Goal: Task Accomplishment & Management: Manage account settings

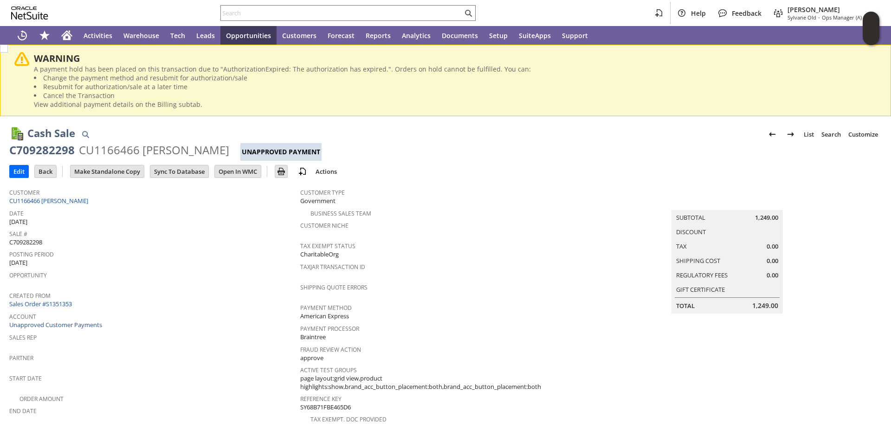
click at [27, 242] on span "C709282298" at bounding box center [25, 242] width 33 height 9
copy span "C709282298"
click at [17, 170] on input "Edit" at bounding box center [19, 171] width 19 height 12
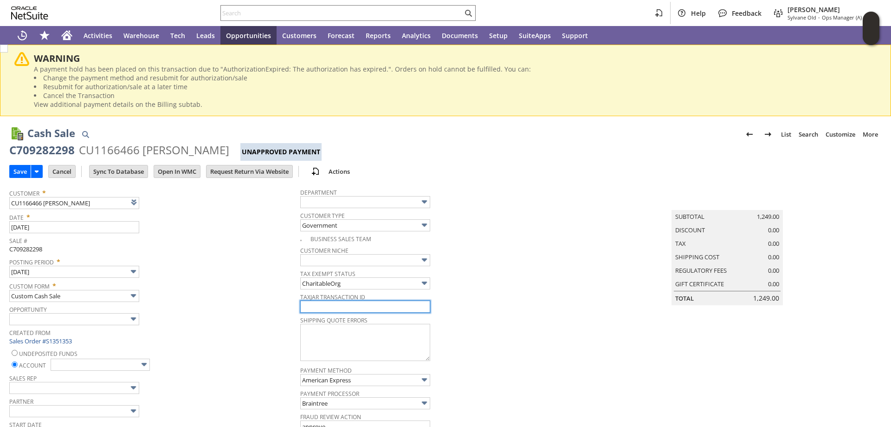
click at [322, 307] on input "text" at bounding box center [365, 306] width 130 height 12
paste input "C709282298"
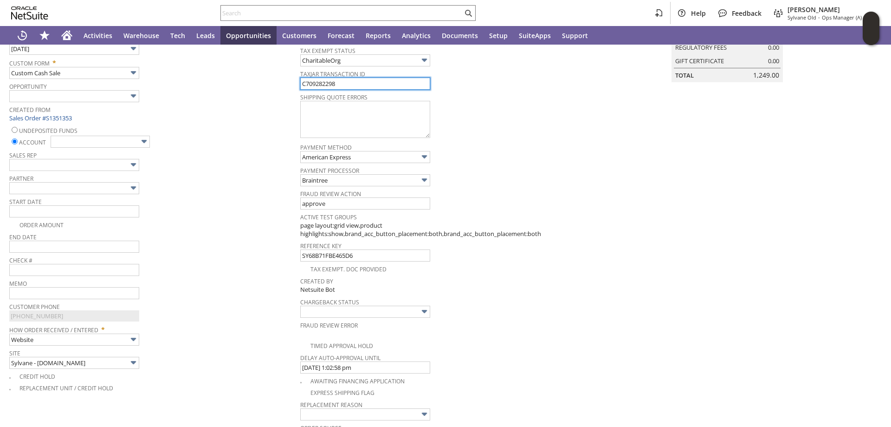
scroll to position [418, 0]
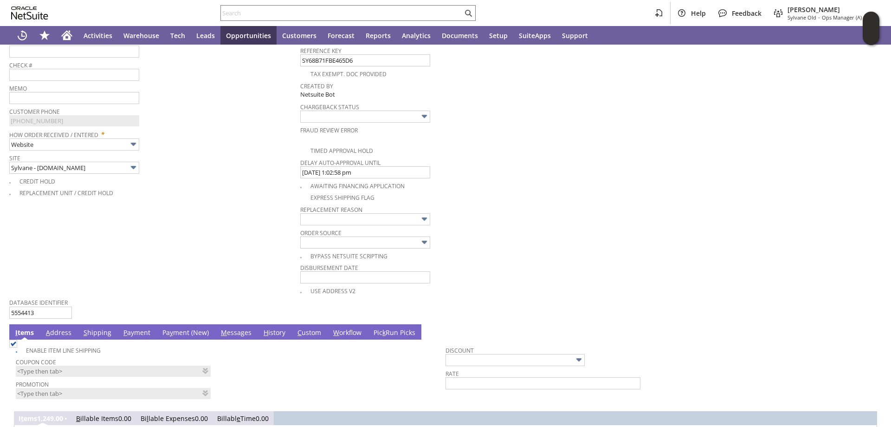
type input "C709282298"
drag, startPoint x: 186, startPoint y: 329, endPoint x: 194, endPoint y: 325, distance: 9.2
click at [187, 329] on link "Pa y ment (New)" at bounding box center [185, 333] width 51 height 10
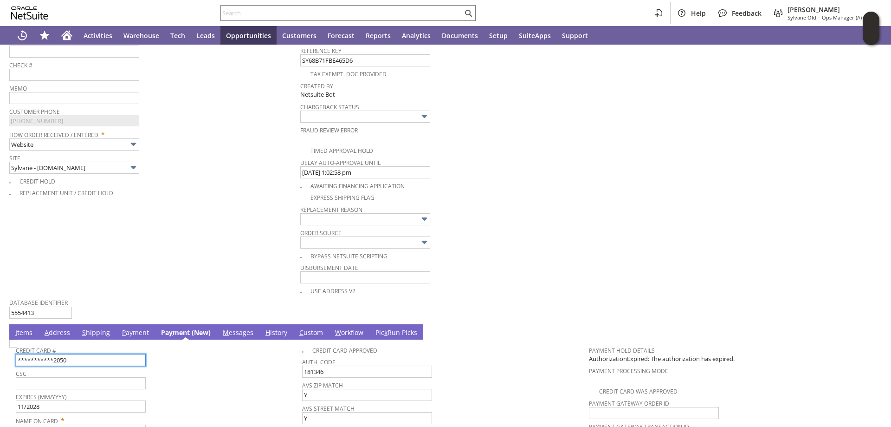
scroll to position [587, 0]
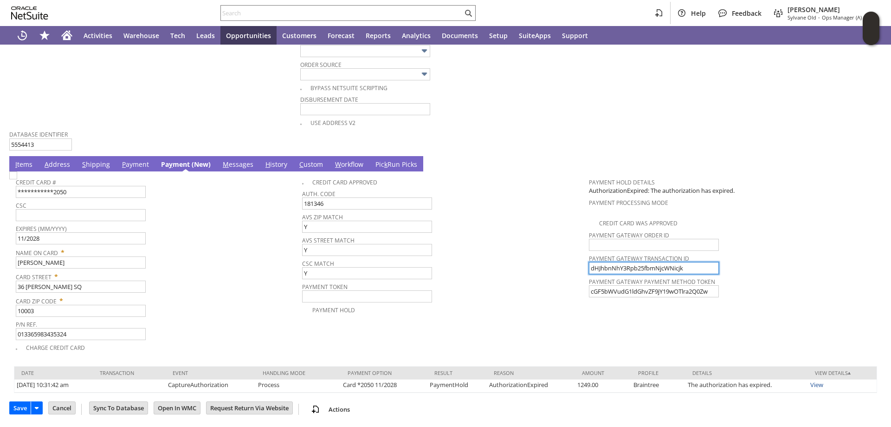
drag, startPoint x: 687, startPoint y: 267, endPoint x: 567, endPoint y: 270, distance: 119.4
click at [567, 270] on tr "**********" at bounding box center [446, 262] width 860 height 179
click at [17, 179] on img at bounding box center [13, 175] width 8 height 8
checkbox input "true"
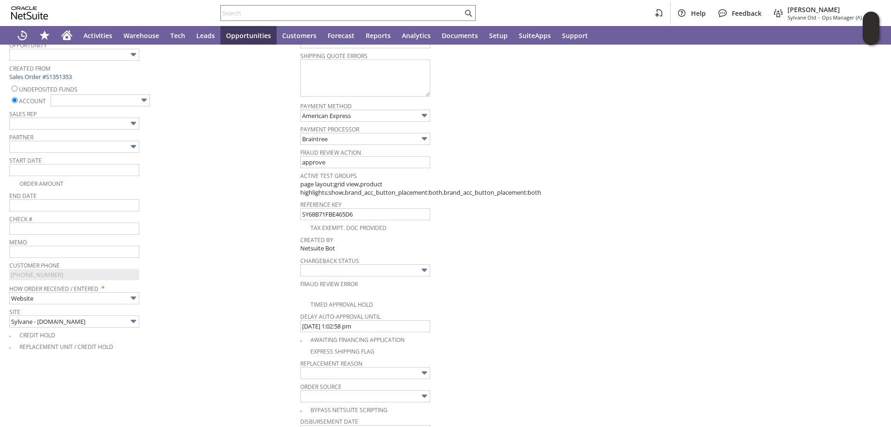
scroll to position [262, 0]
click at [124, 103] on input "text" at bounding box center [100, 103] width 99 height 12
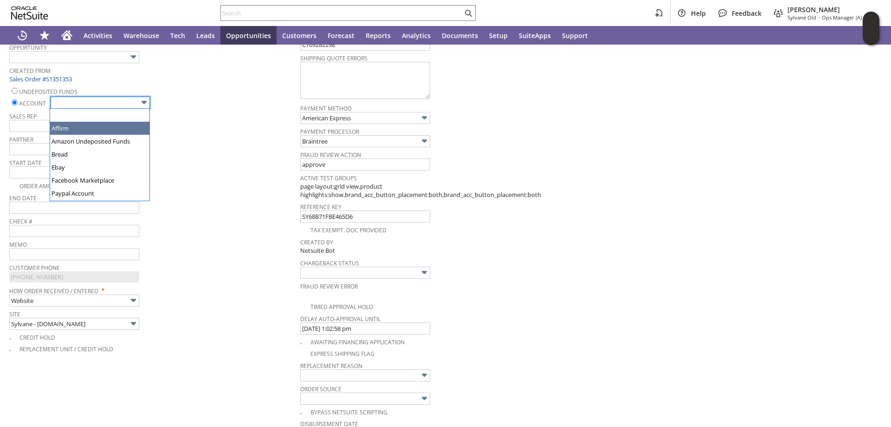
scroll to position [46, 0]
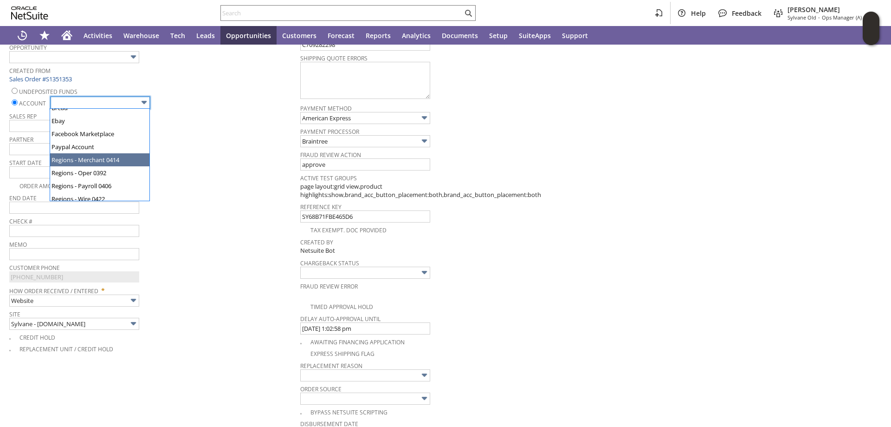
type input "Regions - Merchant 0414"
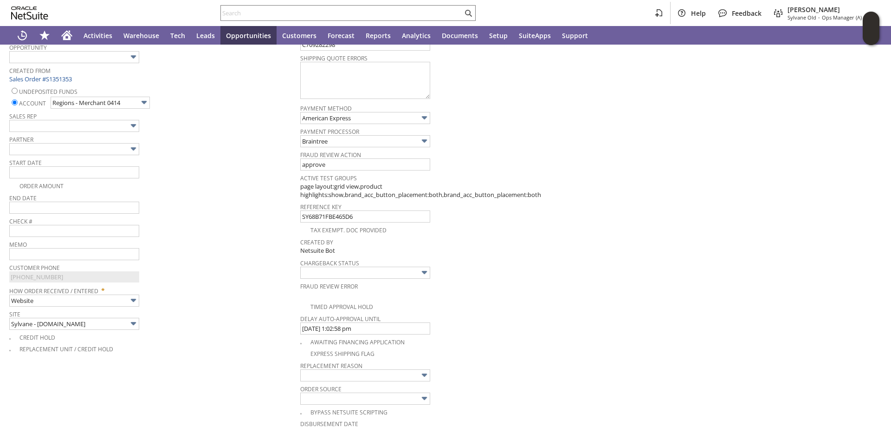
click at [238, 178] on div "Start Date" at bounding box center [152, 167] width 286 height 22
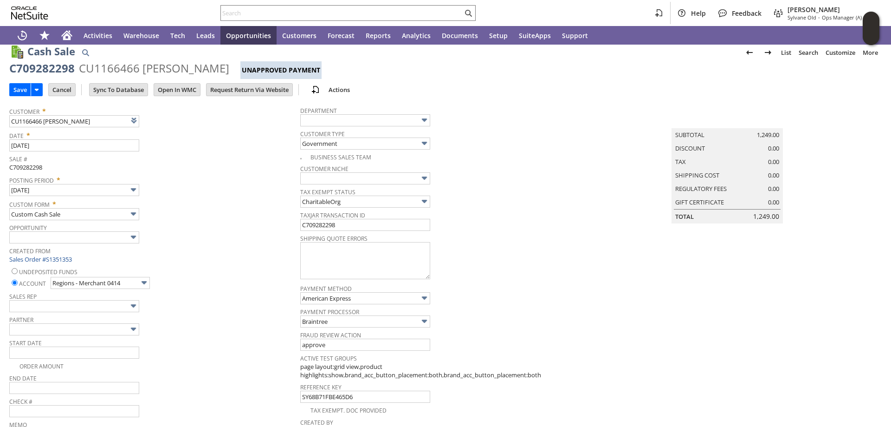
scroll to position [76, 0]
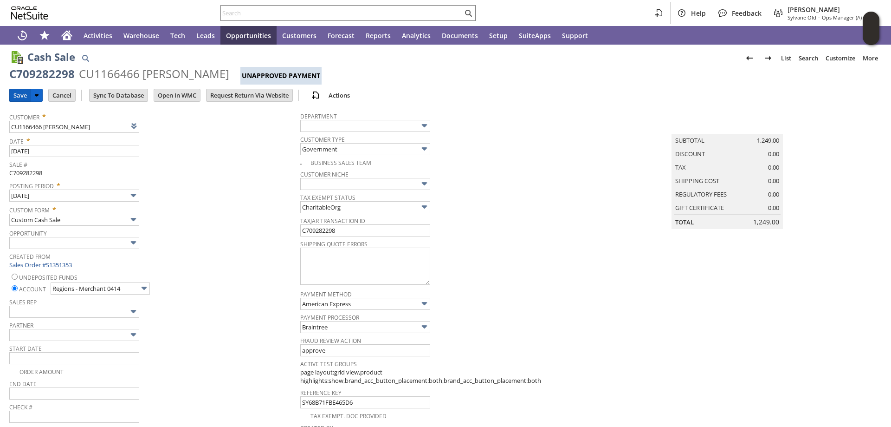
click at [20, 91] on input "Save" at bounding box center [20, 95] width 21 height 12
